Goal: Information Seeking & Learning: Check status

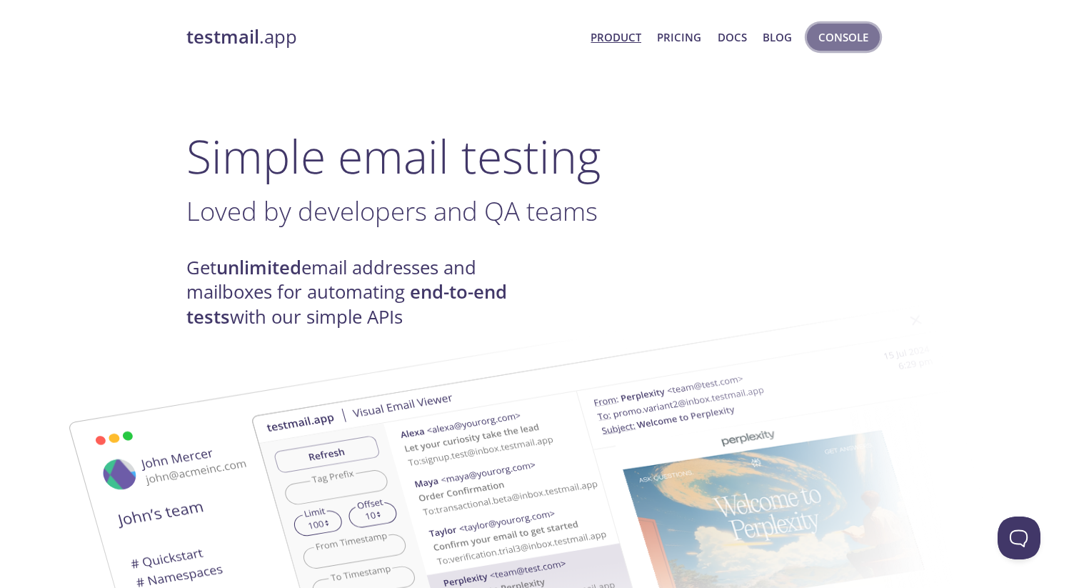
click at [838, 38] on span "Console" at bounding box center [843, 37] width 50 height 19
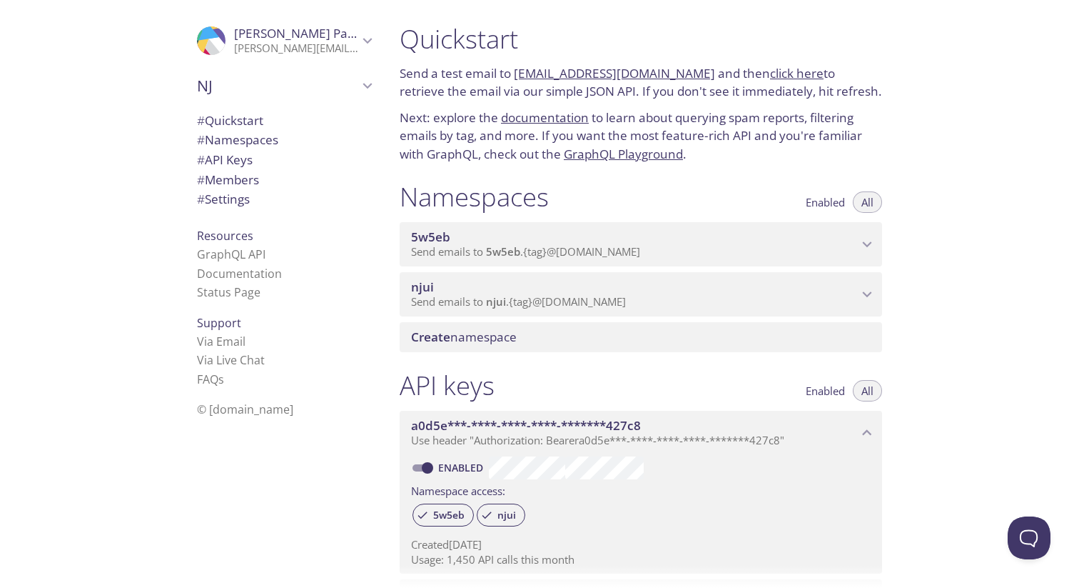
click at [670, 295] on p "Send emails to njui . {tag} @[DOMAIN_NAME]" at bounding box center [634, 302] width 447 height 14
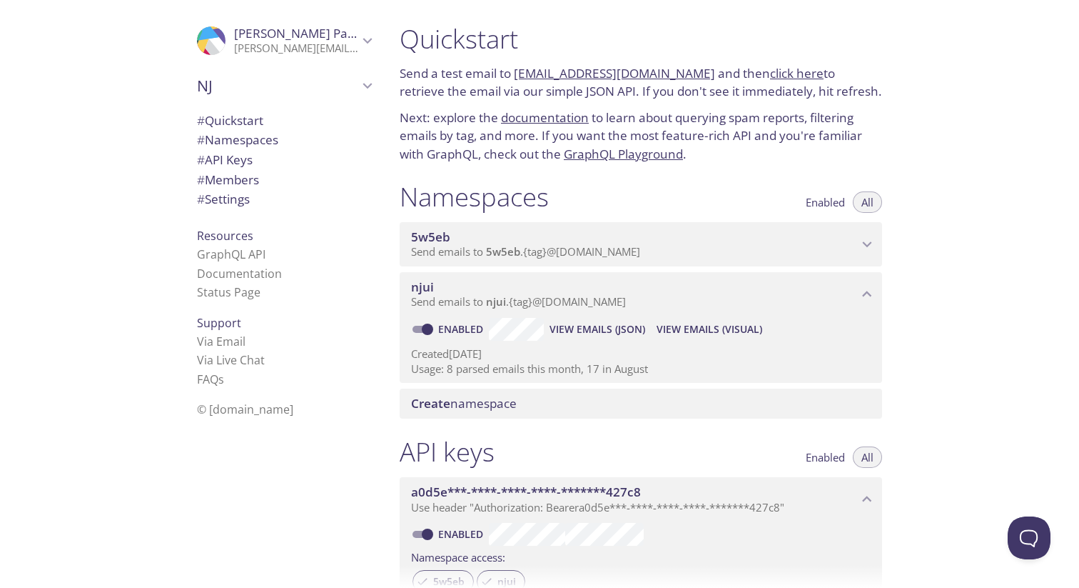
click at [729, 328] on span "View Emails (Visual)" at bounding box center [710, 329] width 106 height 17
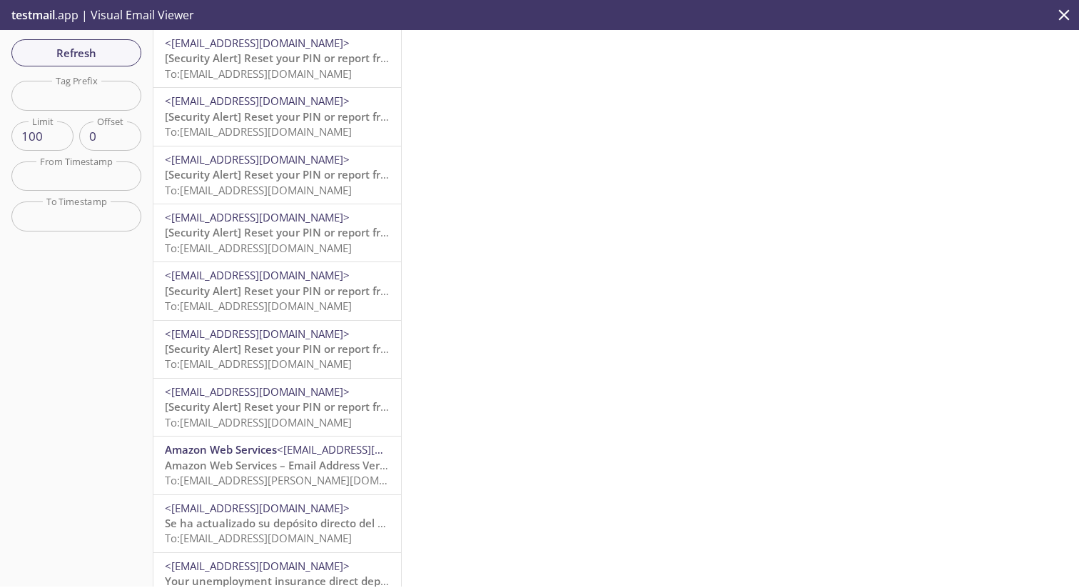
click at [315, 69] on span "To: [EMAIL_ADDRESS][DOMAIN_NAME]" at bounding box center [258, 73] width 187 height 14
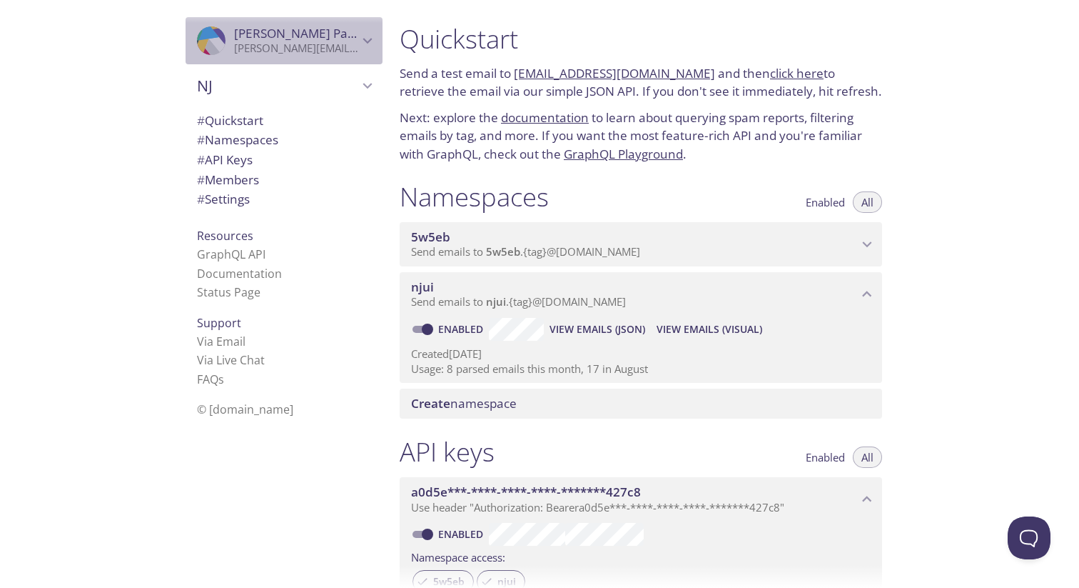
click at [338, 32] on span "[PERSON_NAME]" at bounding box center [296, 34] width 124 height 16
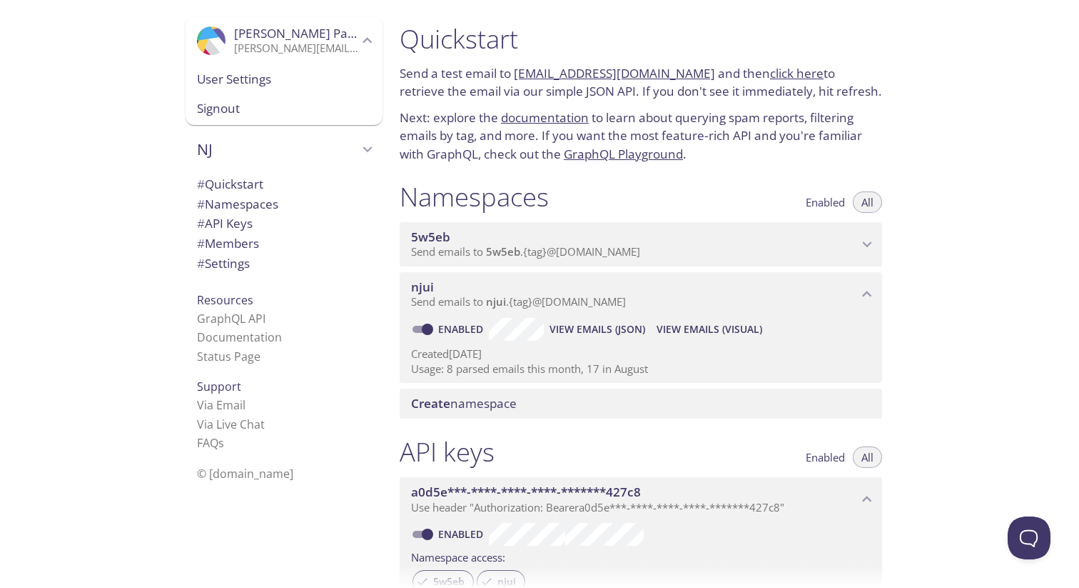
click at [690, 338] on button "View Emails (Visual)" at bounding box center [709, 329] width 117 height 23
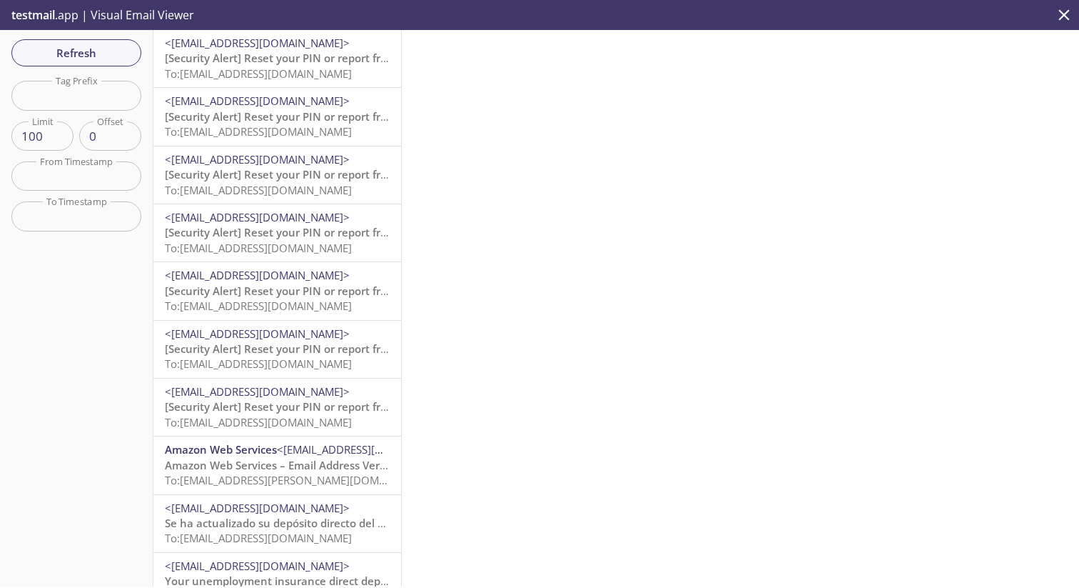
click at [46, 14] on span "testmail" at bounding box center [33, 15] width 44 height 16
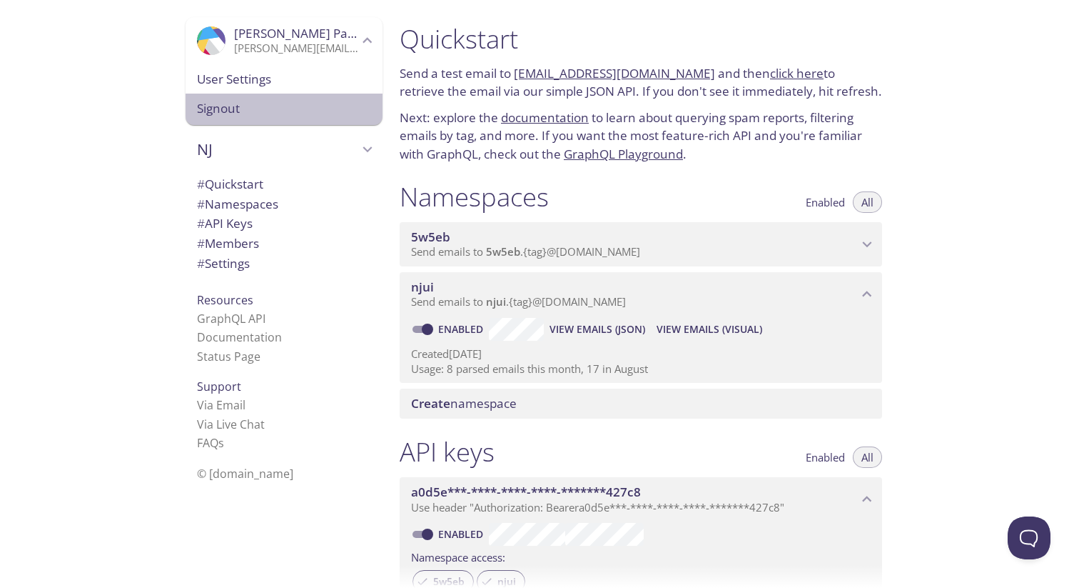
click at [236, 111] on span "Signout" at bounding box center [284, 108] width 174 height 19
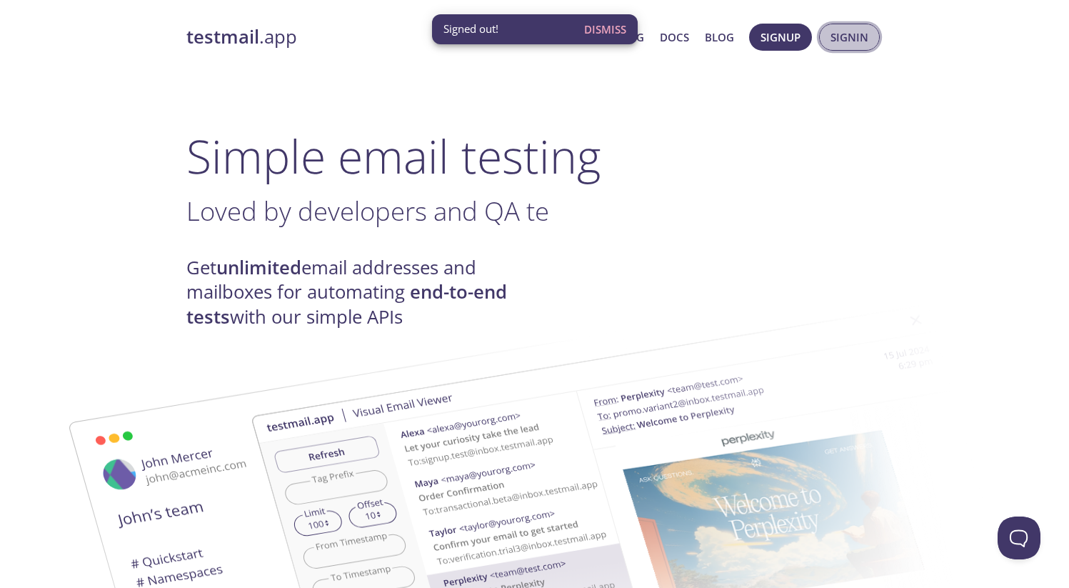
click at [860, 35] on span "Signin" at bounding box center [849, 37] width 38 height 19
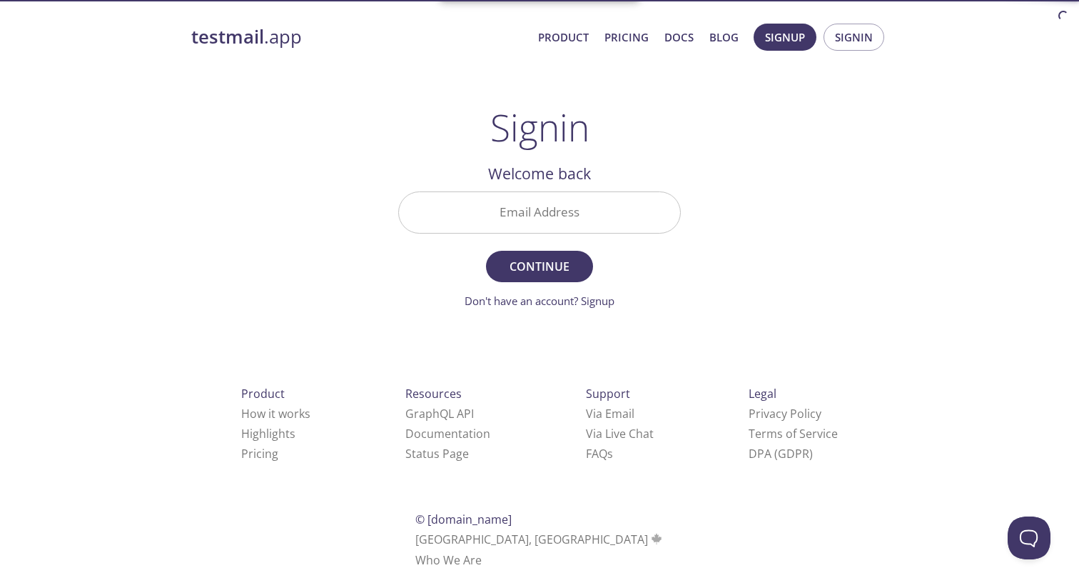
click at [579, 209] on input "Email Address" at bounding box center [539, 212] width 281 height 41
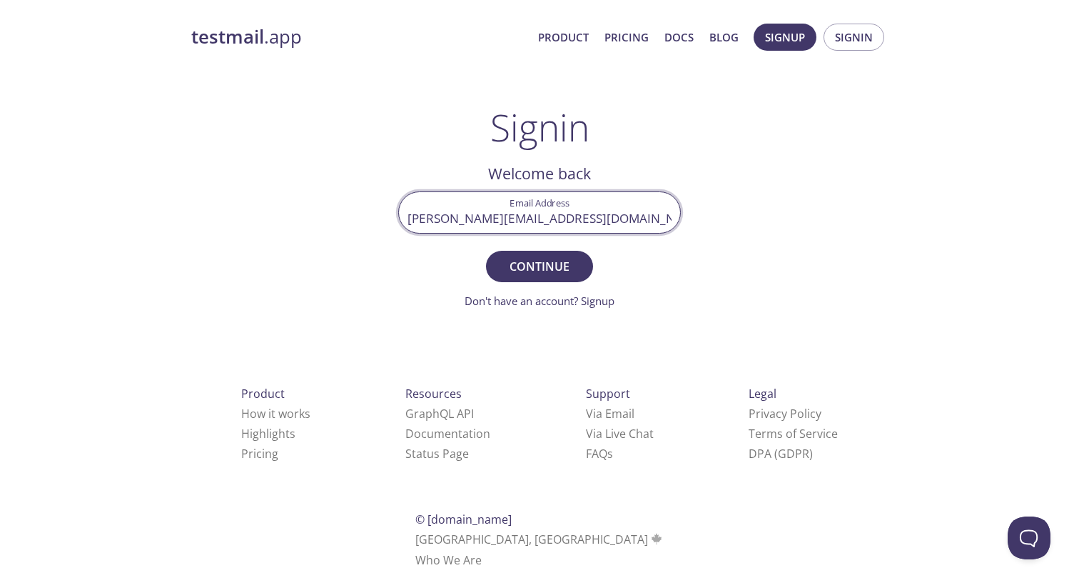
type input "[PERSON_NAME][EMAIL_ADDRESS][DOMAIN_NAME]"
click at [486, 251] on button "Continue" at bounding box center [539, 266] width 107 height 31
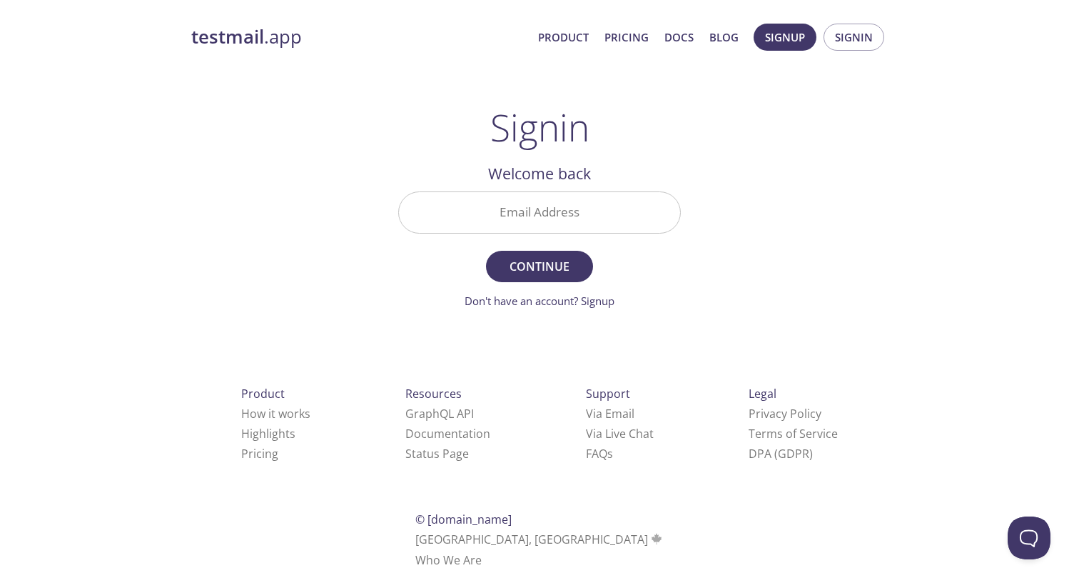
click at [578, 206] on input "Email Address" at bounding box center [539, 212] width 281 height 41
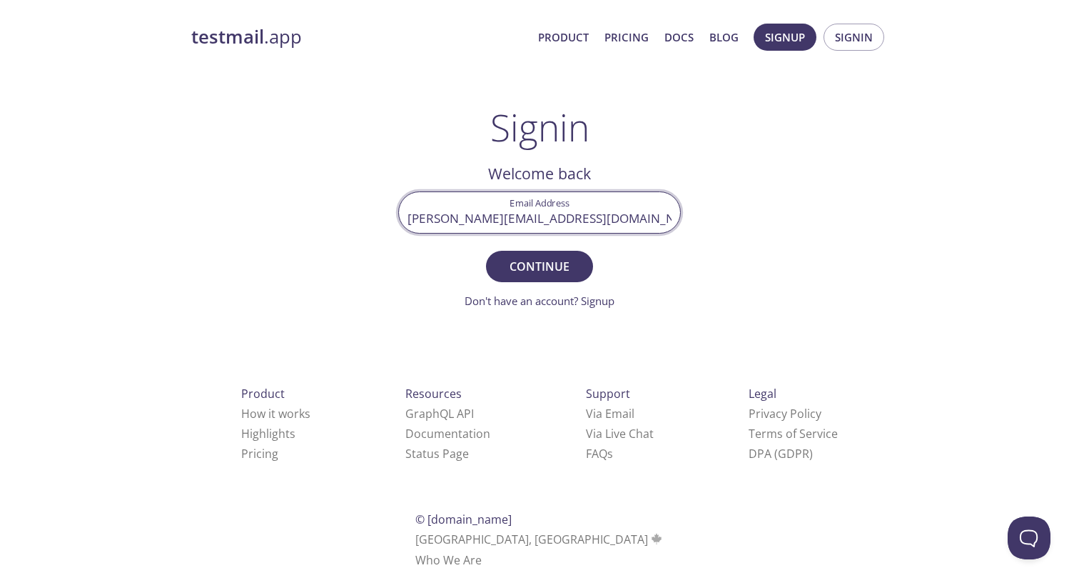
type input "[PERSON_NAME][EMAIL_ADDRESS][DOMAIN_NAME]"
click at [486, 251] on button "Continue" at bounding box center [539, 266] width 107 height 31
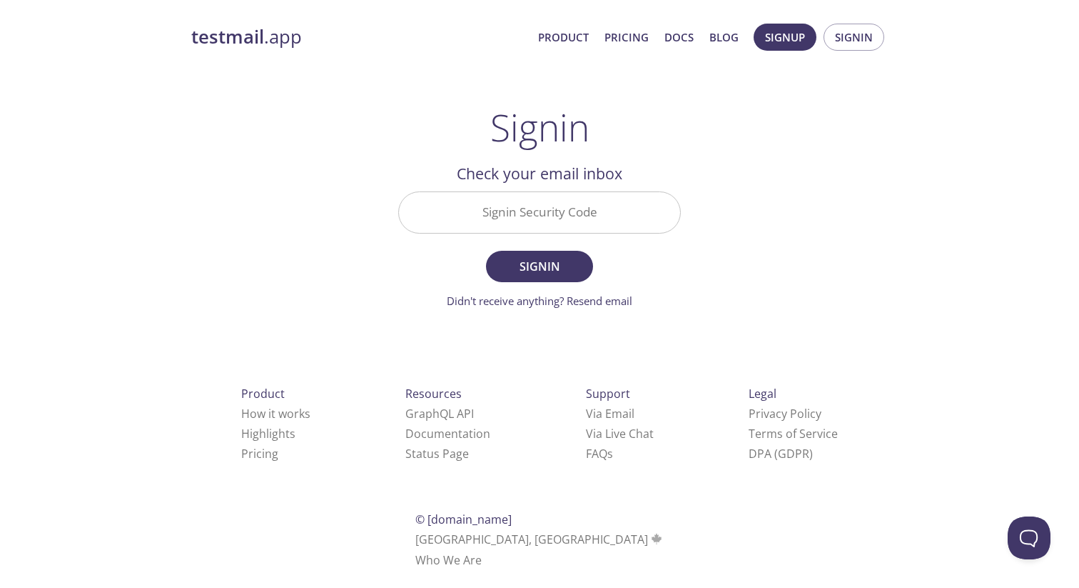
click at [553, 206] on input "Signin Security Code" at bounding box center [539, 212] width 281 height 41
paste input "6VFX6PC"
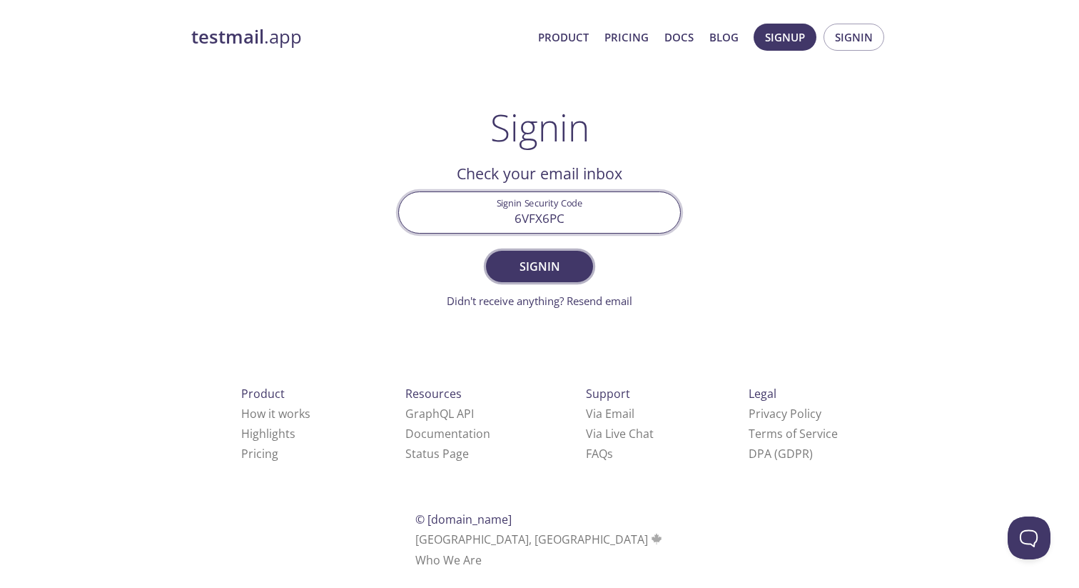
type input "6VFX6PC"
click at [523, 270] on span "Signin" at bounding box center [540, 266] width 76 height 20
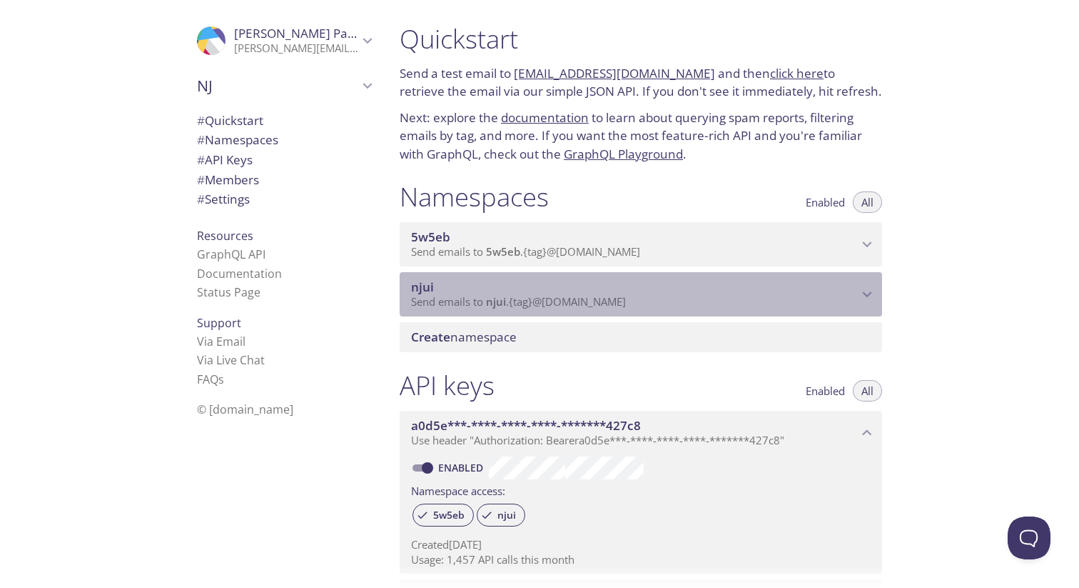
click at [539, 279] on span "njui" at bounding box center [634, 287] width 447 height 16
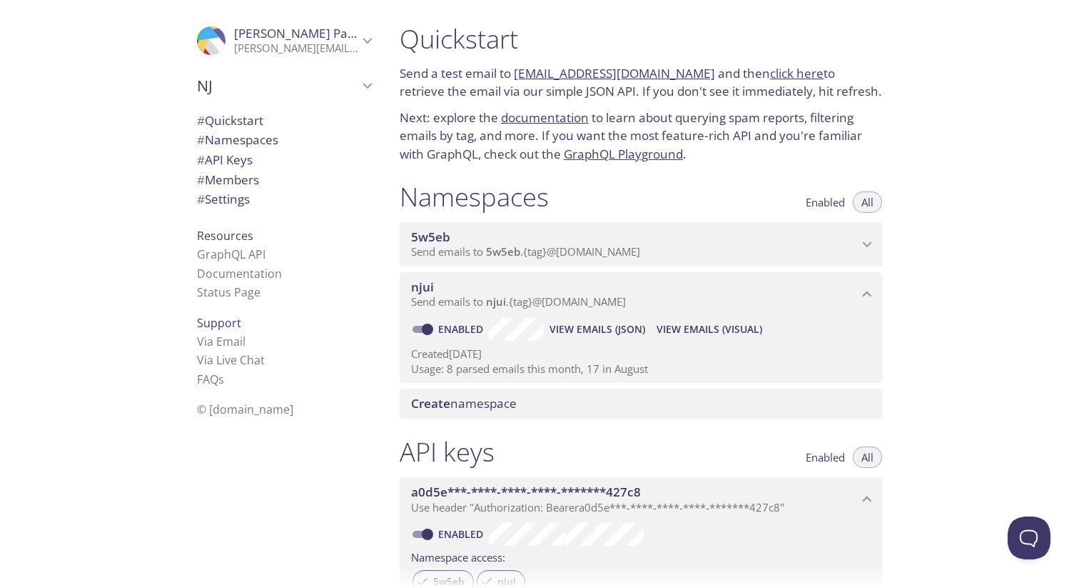
click at [685, 336] on span "View Emails (Visual)" at bounding box center [710, 329] width 106 height 17
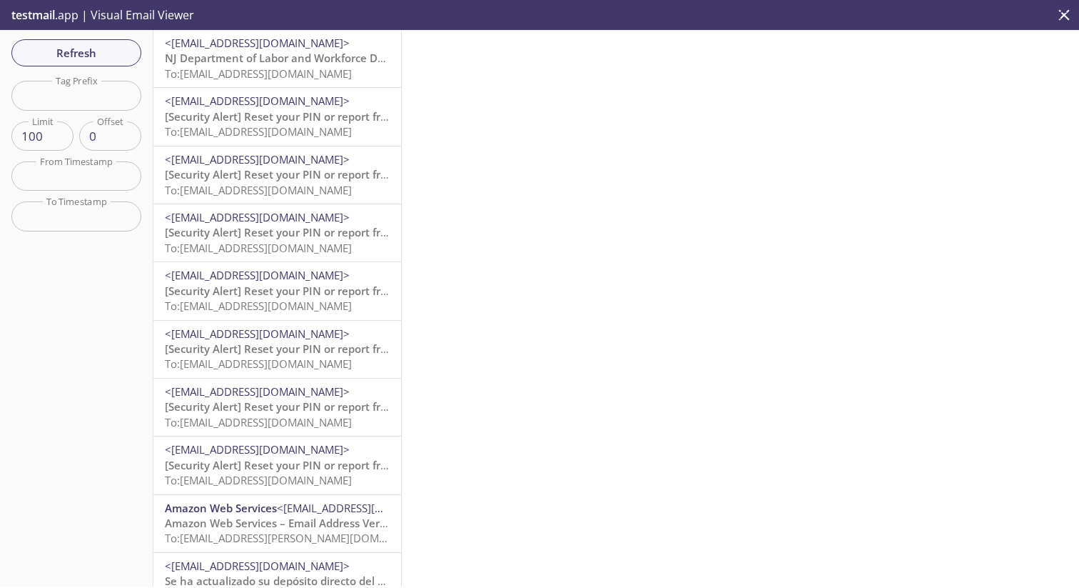
click at [280, 47] on span "<ui-noreply@dol.nj.gov>" at bounding box center [257, 43] width 185 height 14
